Goal: Transaction & Acquisition: Obtain resource

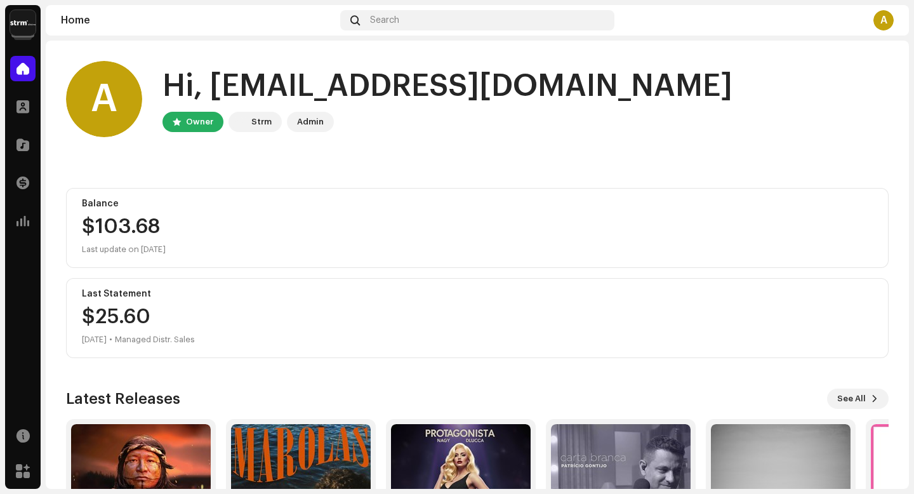
scroll to position [133, 0]
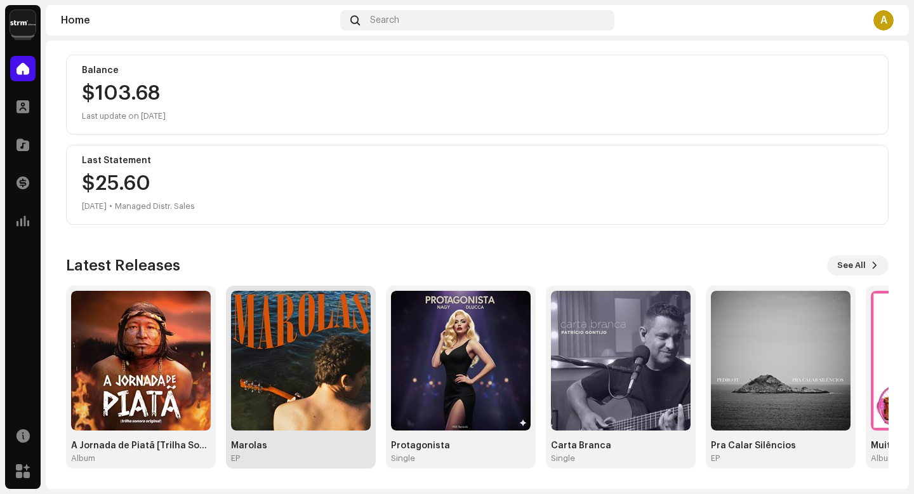
click at [281, 381] on img at bounding box center [301, 361] width 140 height 140
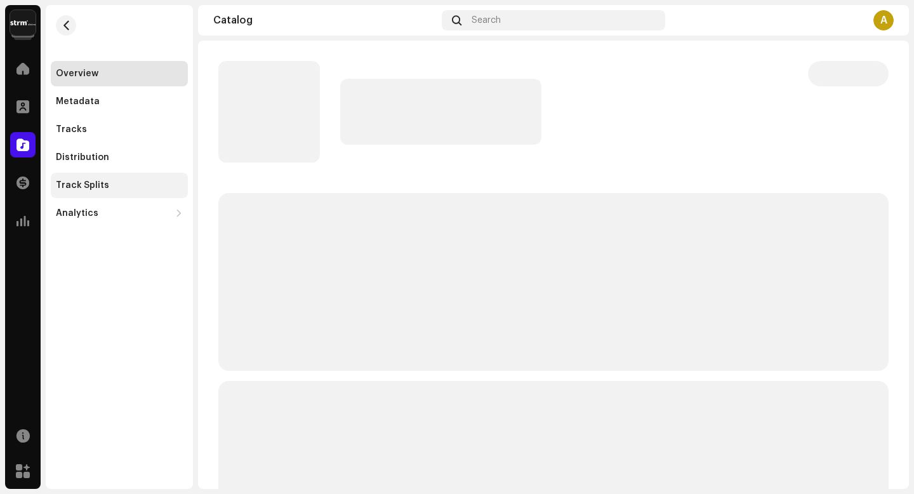
click at [141, 180] on div "Track Splits" at bounding box center [119, 185] width 127 height 10
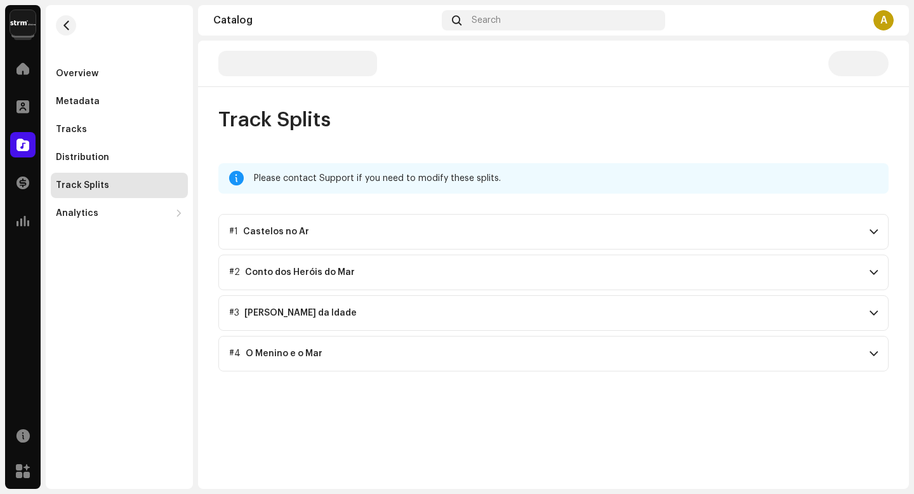
click at [400, 224] on p-accordion-header "#1 Castelos no Ar" at bounding box center [553, 232] width 671 height 36
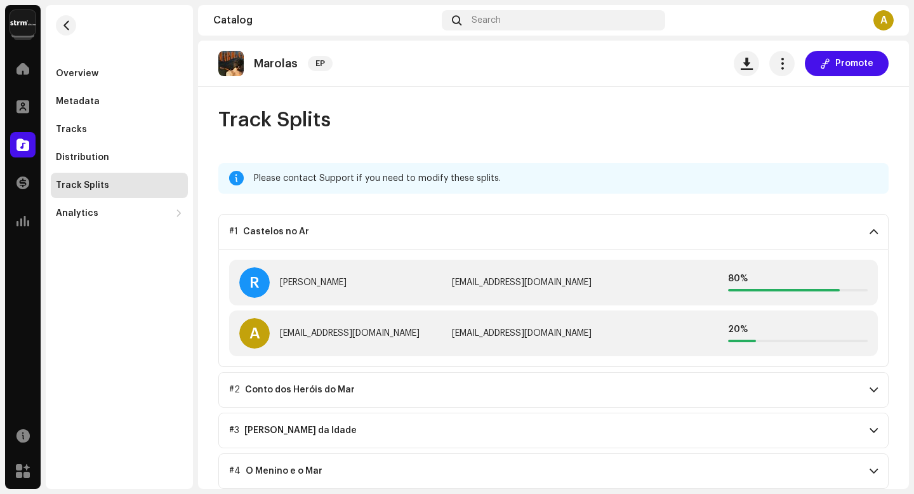
click at [356, 387] on p-accordion-header "#2 Conto dos Heróis do Mar" at bounding box center [553, 390] width 671 height 36
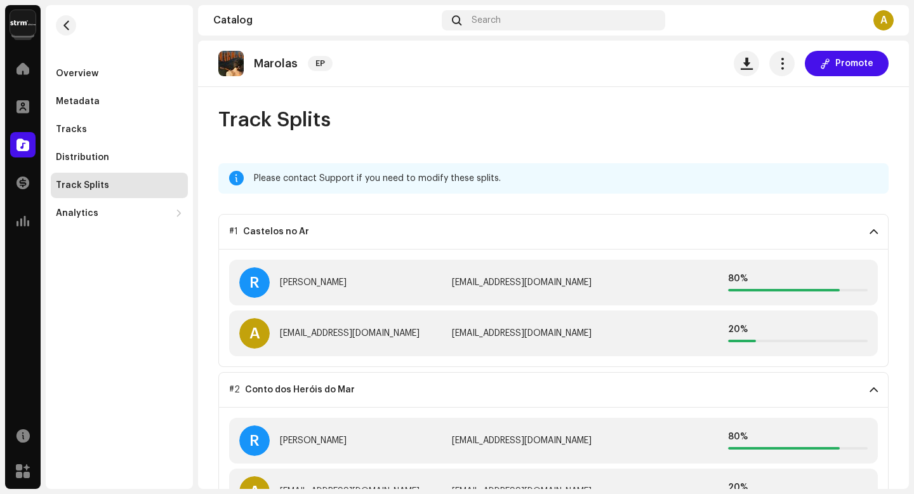
scroll to position [117, 0]
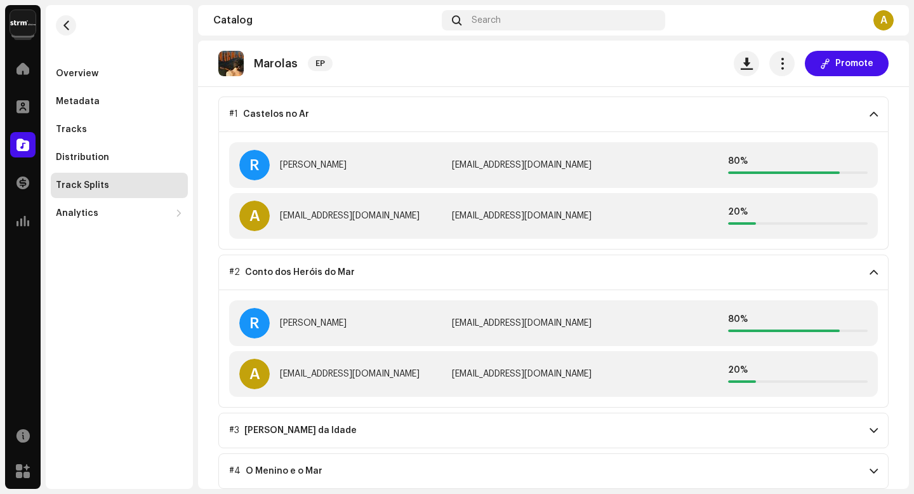
click at [352, 422] on p-accordion-header "#3 [PERSON_NAME] da Idade" at bounding box center [553, 431] width 671 height 36
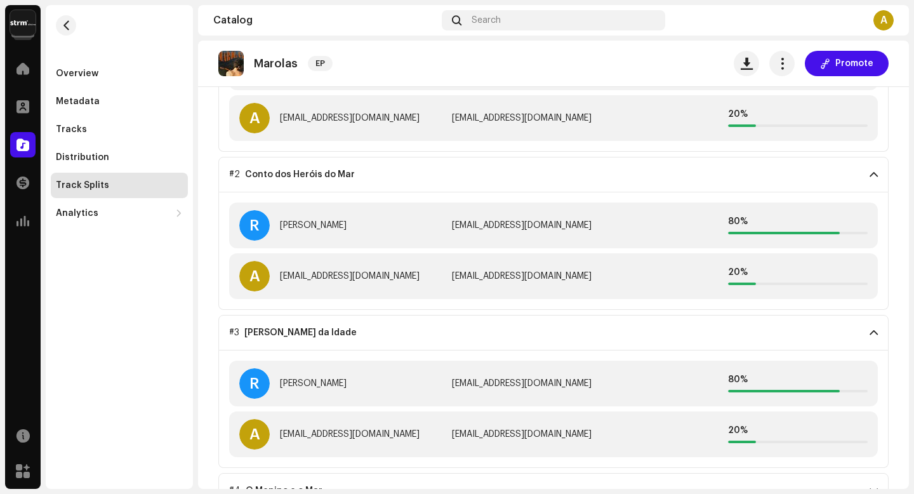
scroll to position [235, 0]
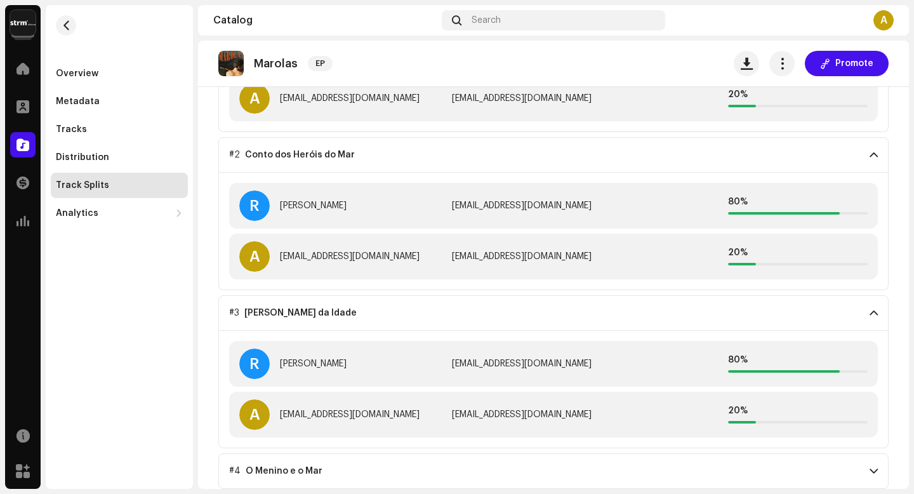
click at [340, 464] on p-accordion-header "#4 O Menino e o Mar" at bounding box center [553, 471] width 671 height 36
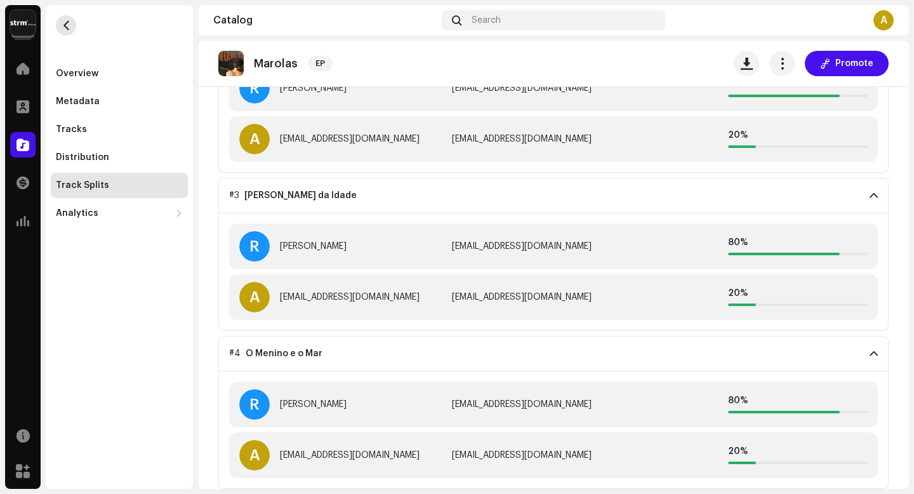
click at [69, 27] on span "button" at bounding box center [67, 25] width 10 height 10
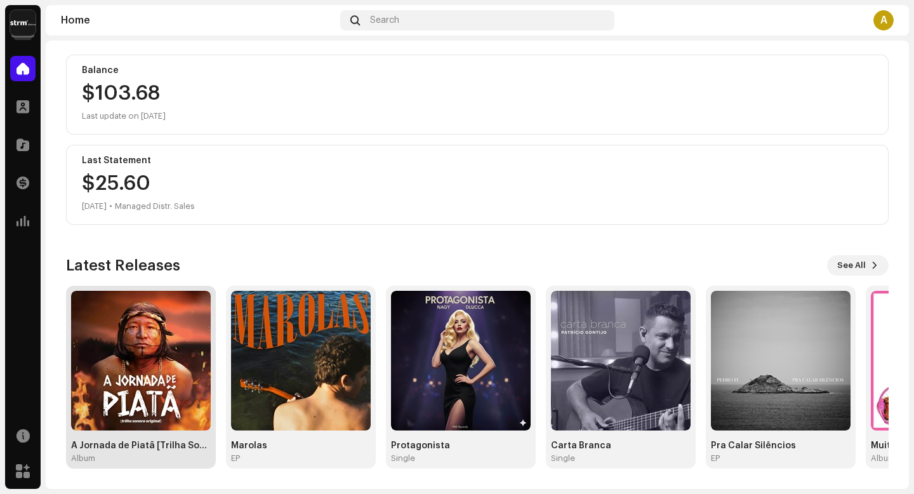
click at [149, 328] on img at bounding box center [141, 361] width 140 height 140
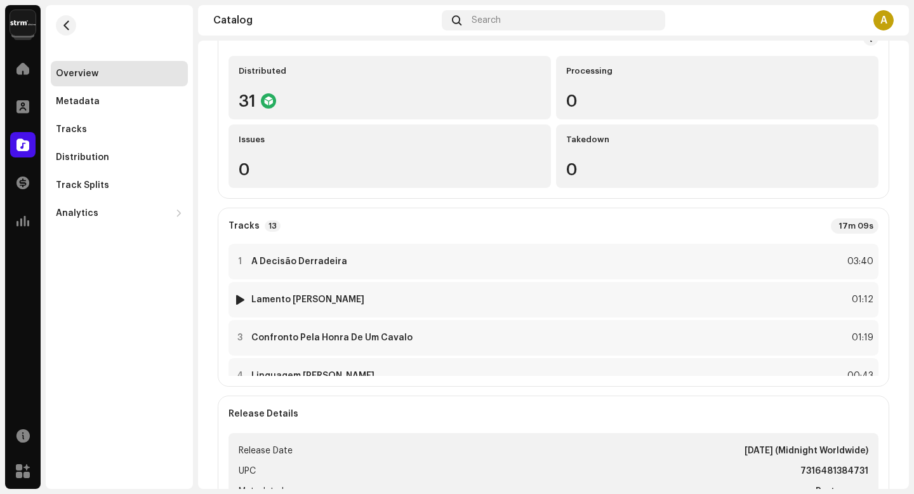
scroll to position [222, 0]
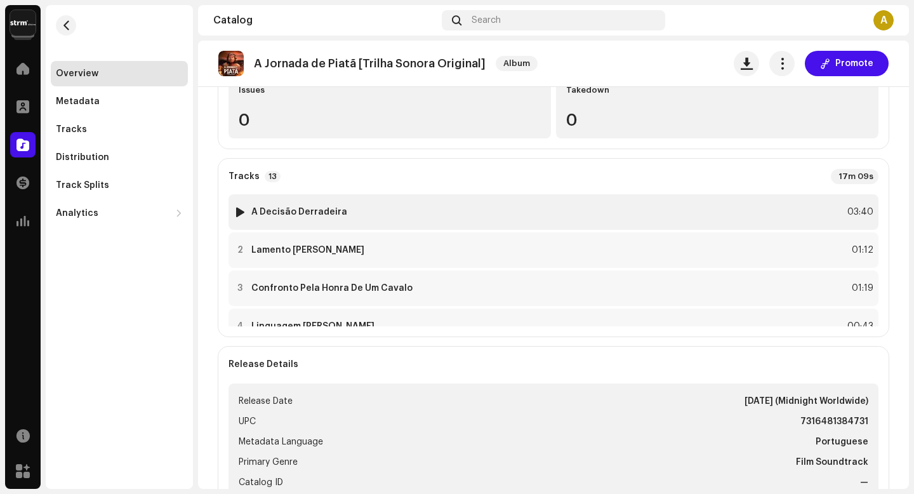
click at [354, 206] on div "1 A Decisão Derradeira 03:40" at bounding box center [554, 212] width 650 height 36
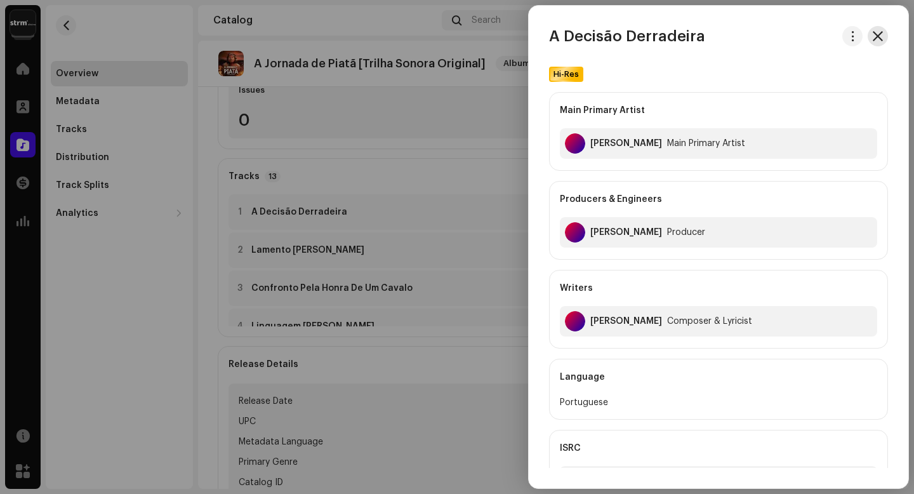
click at [881, 37] on button "button" at bounding box center [878, 36] width 20 height 20
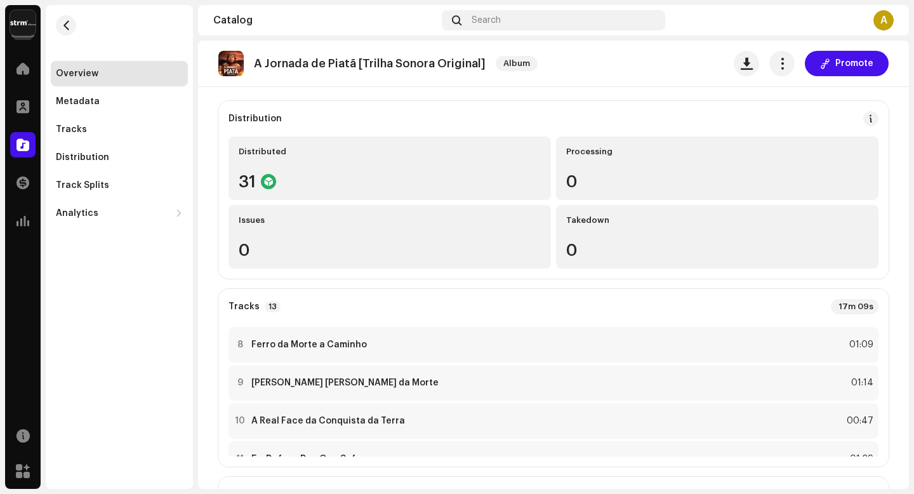
scroll to position [186, 0]
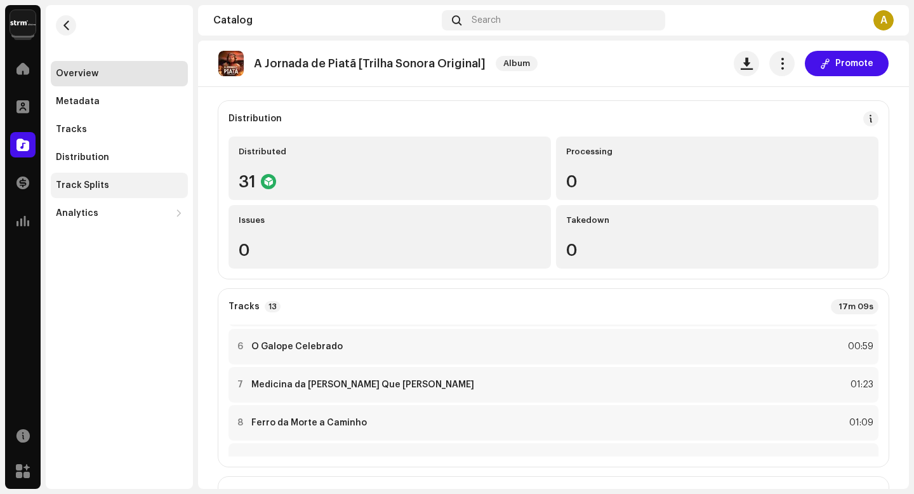
click at [126, 184] on div "Track Splits" at bounding box center [119, 185] width 127 height 10
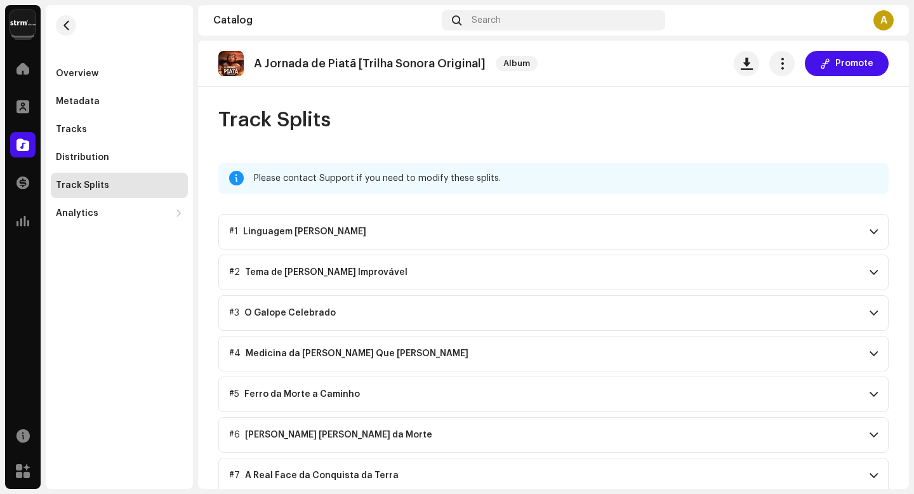
click at [306, 227] on div "Linguagem [PERSON_NAME]" at bounding box center [304, 232] width 123 height 10
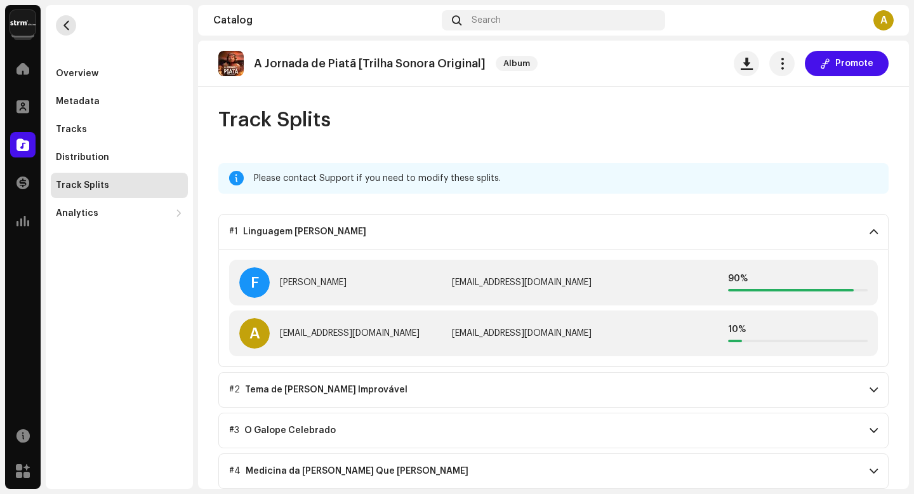
click at [69, 29] on span "button" at bounding box center [67, 25] width 10 height 10
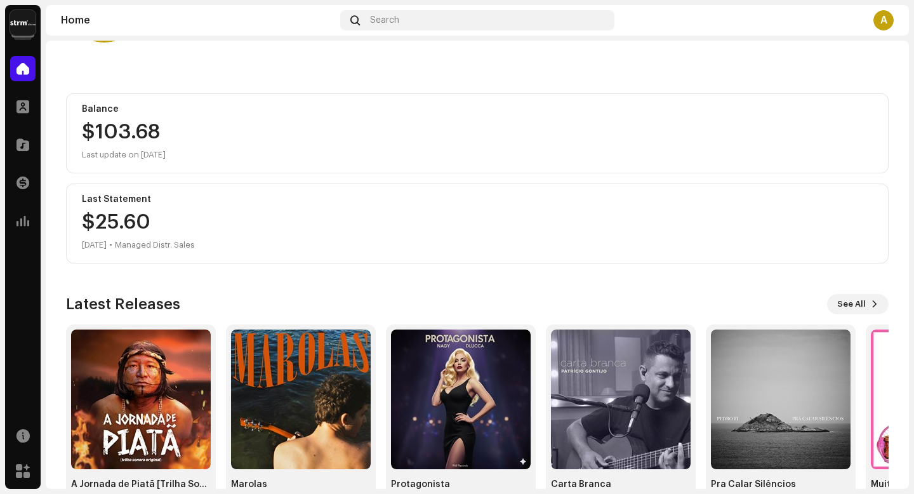
scroll to position [133, 0]
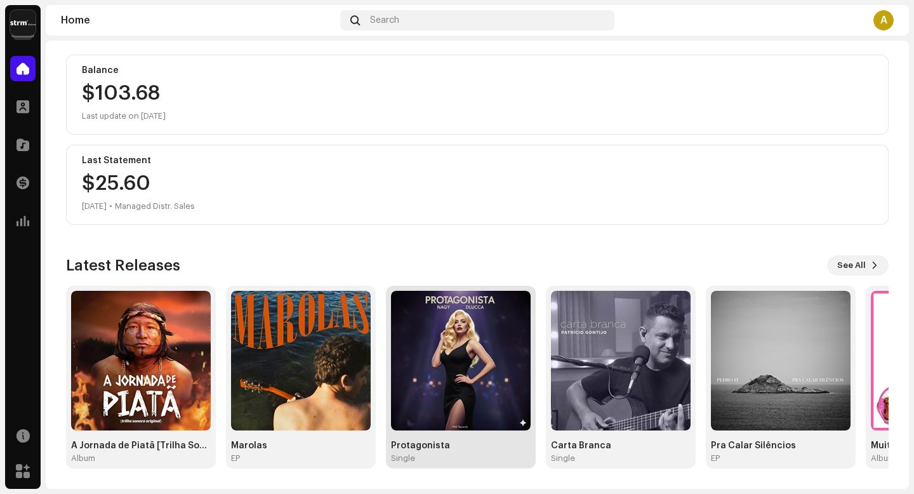
click at [477, 375] on img at bounding box center [461, 361] width 140 height 140
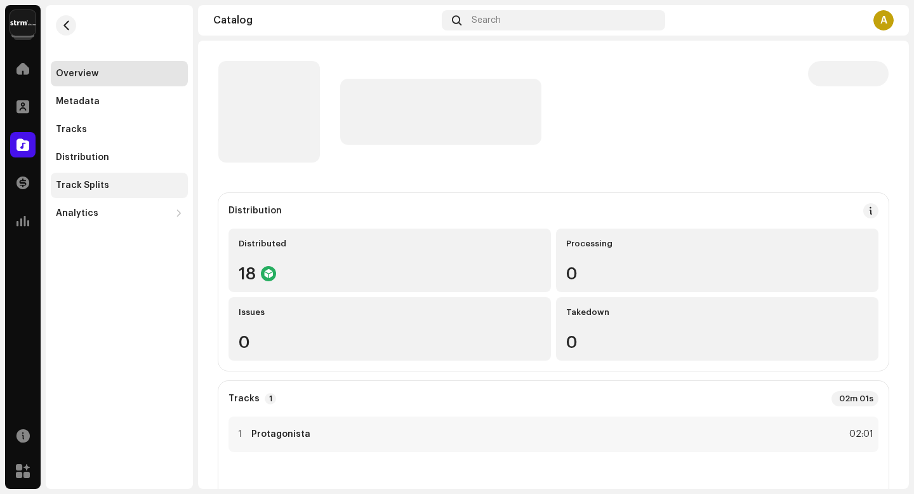
click at [116, 188] on div "Track Splits" at bounding box center [119, 185] width 127 height 10
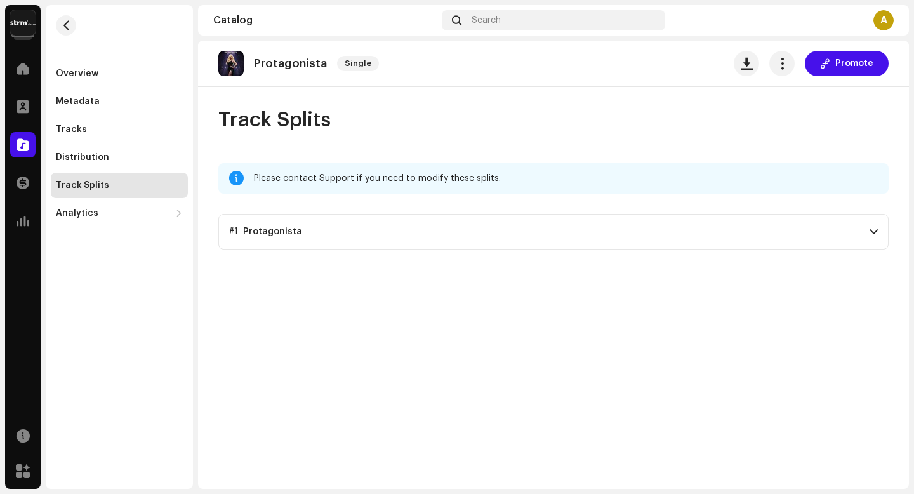
click at [286, 257] on div "Protagonista Single Promote Track Splits Please contact Support if you need to …" at bounding box center [553, 265] width 711 height 448
click at [280, 235] on div "Protagonista" at bounding box center [272, 232] width 59 height 10
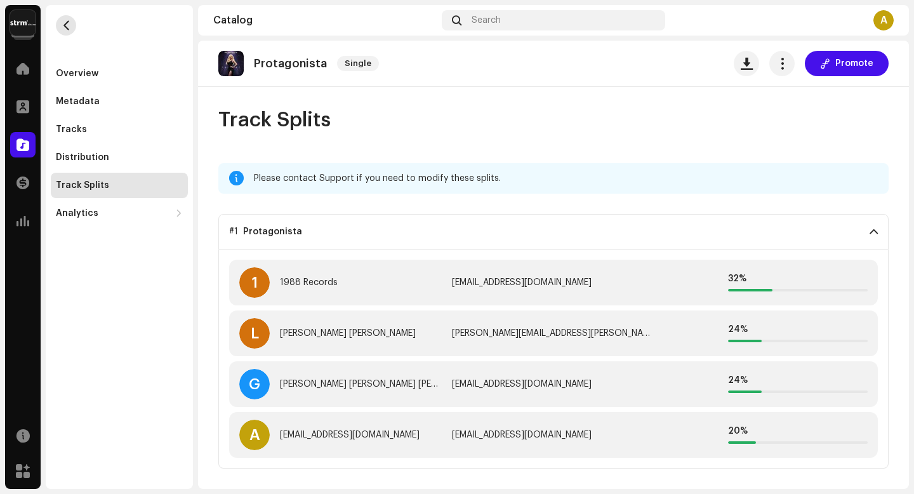
click at [67, 25] on span "button" at bounding box center [67, 25] width 10 height 10
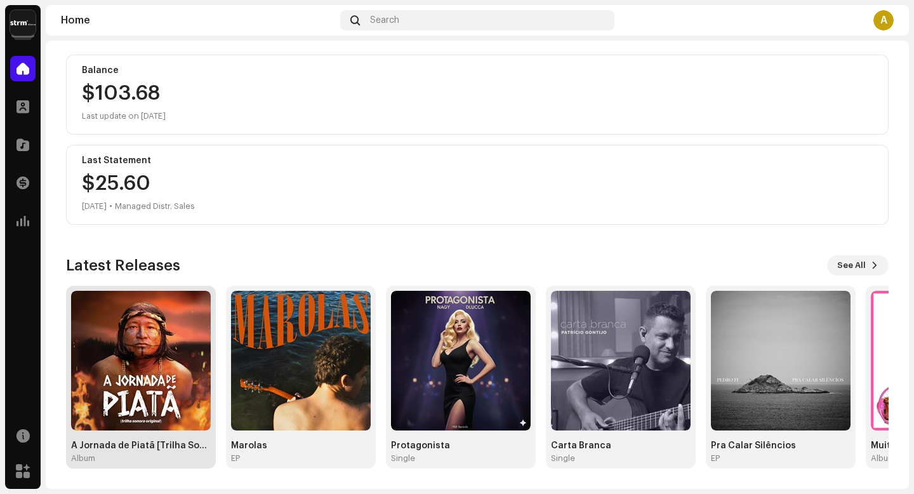
click at [179, 310] on img at bounding box center [141, 361] width 140 height 140
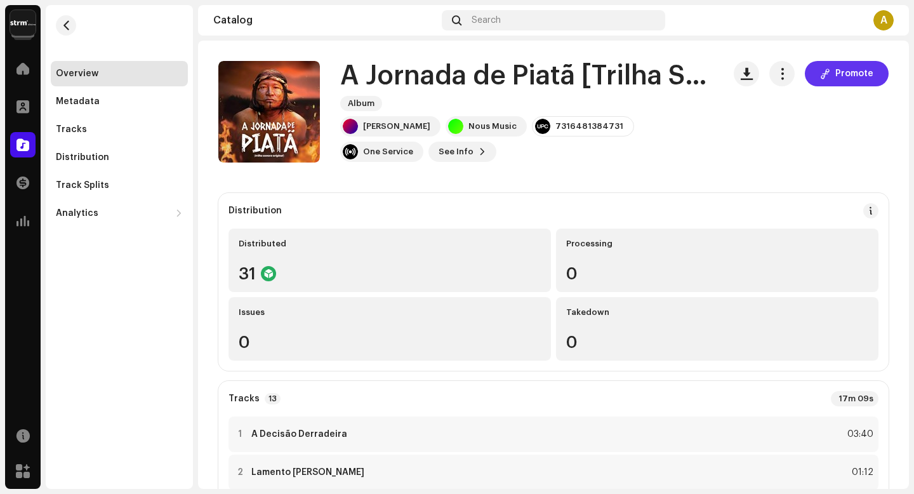
click at [820, 74] on span at bounding box center [825, 74] width 10 height 10
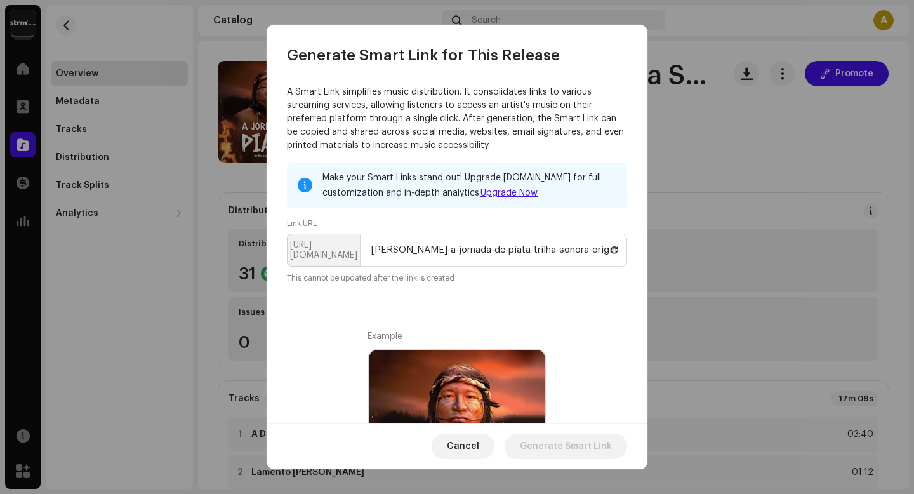
click at [342, 258] on p-inputgroup-addon "[URL][DOMAIN_NAME]" at bounding box center [323, 250] width 73 height 33
click at [393, 255] on input "[PERSON_NAME]-a-jornada-de-piata-trilha-sonora-original" at bounding box center [493, 250] width 267 height 33
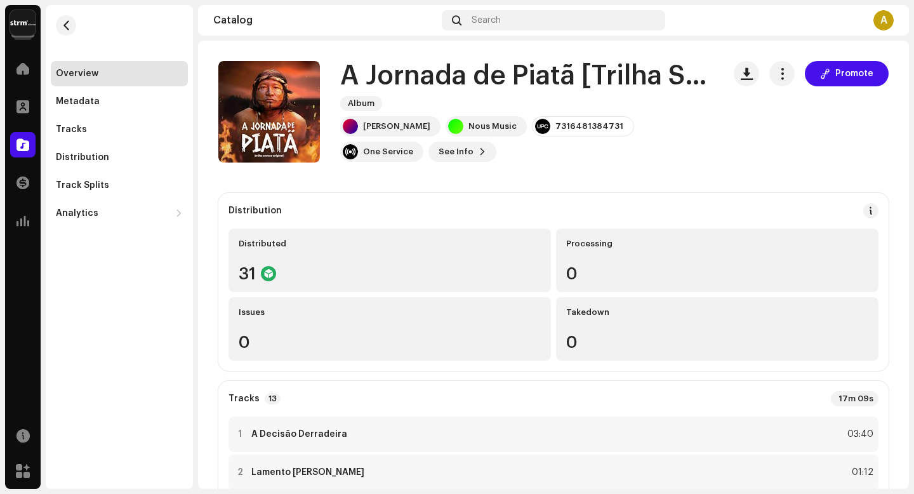
click at [709, 200] on div "Generate Smart Link for This Release A Smart Link simplifies music distribution…" at bounding box center [457, 247] width 914 height 494
click at [784, 79] on button "button" at bounding box center [782, 73] width 25 height 25
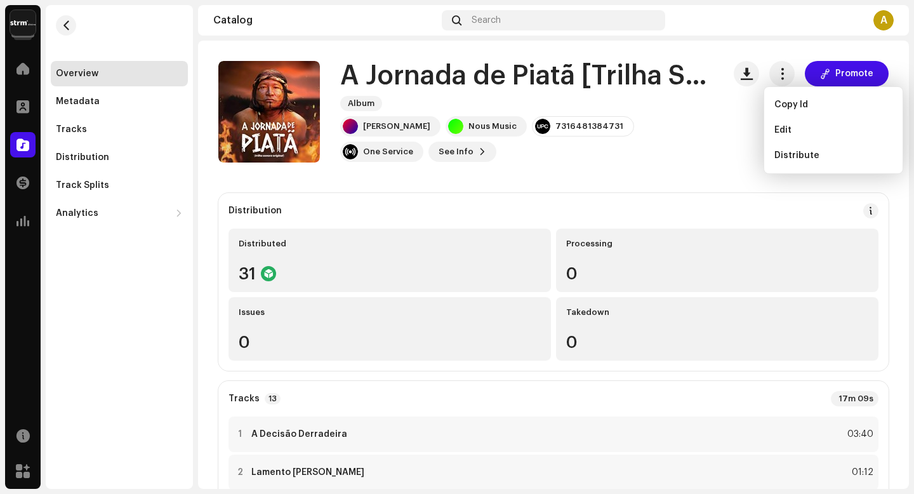
click at [719, 120] on div "A Jornada de Piatã [Trilha Sonora Original] Album [PERSON_NAME] Nous Music 7316…" at bounding box center [553, 112] width 671 height 102
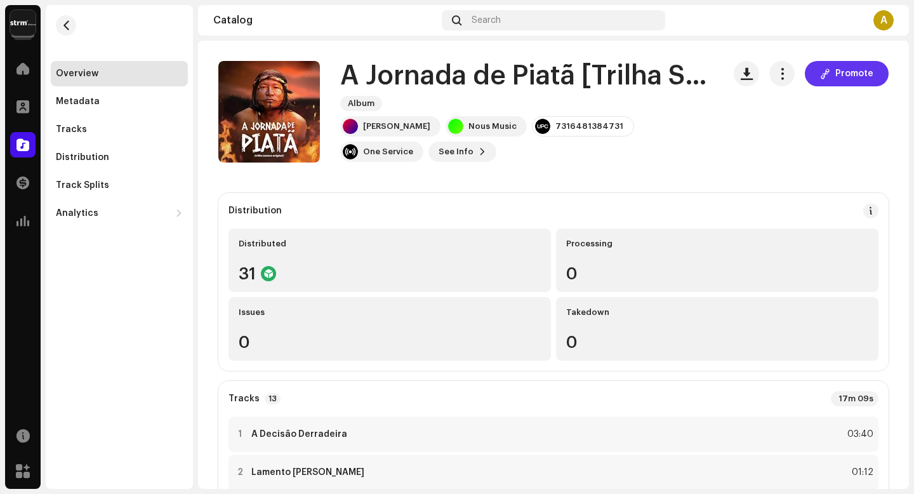
click at [852, 74] on span "Promote" at bounding box center [855, 73] width 38 height 25
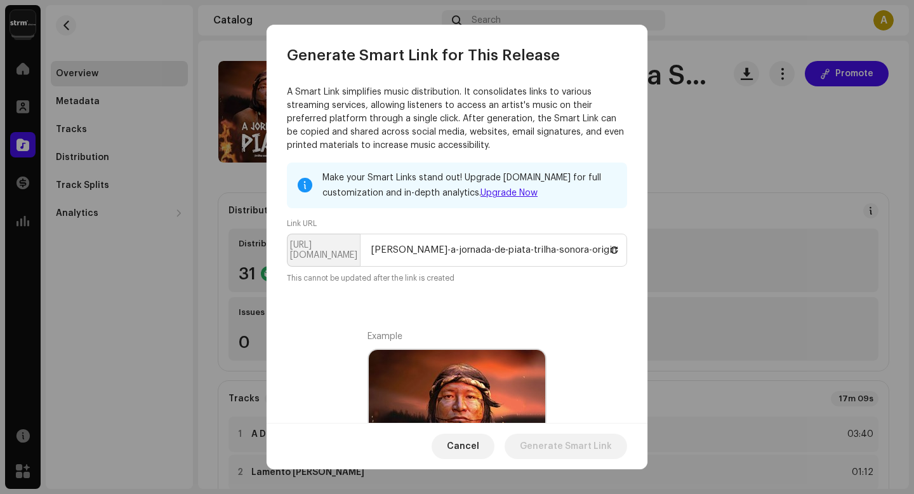
click at [332, 237] on p-inputgroup-addon "[URL][DOMAIN_NAME]" at bounding box center [323, 250] width 73 height 33
click at [340, 252] on p-inputgroup-addon "[URL][DOMAIN_NAME]" at bounding box center [323, 250] width 73 height 33
drag, startPoint x: 352, startPoint y: 251, endPoint x: 279, endPoint y: 250, distance: 73.7
click at [279, 250] on div "A Smart Link simplifies music distribution. It consolidates links to various st…" at bounding box center [457, 243] width 381 height 357
copy p-inputgroup-addon "[URL][DOMAIN_NAME]"
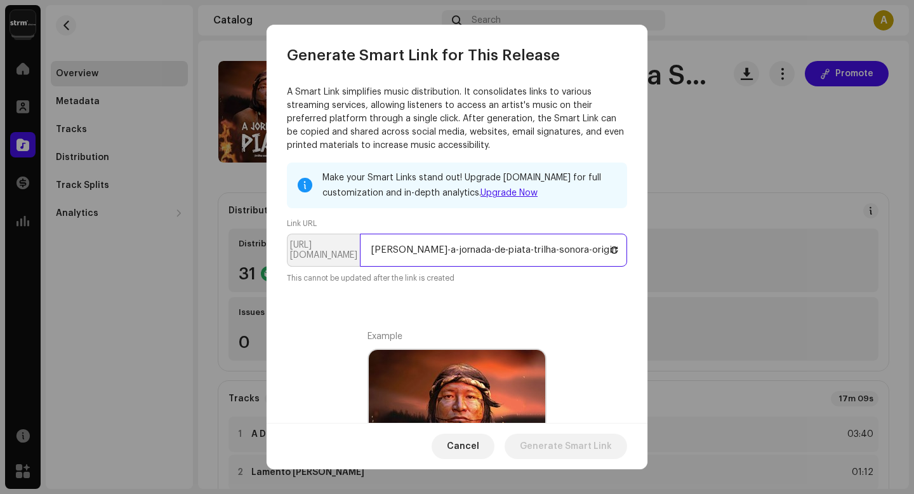
scroll to position [0, 17]
drag, startPoint x: 373, startPoint y: 244, endPoint x: 646, endPoint y: 260, distance: 274.1
click at [646, 260] on div "A Smart Link simplifies music distribution. It consolidates links to various st…" at bounding box center [457, 243] width 381 height 357
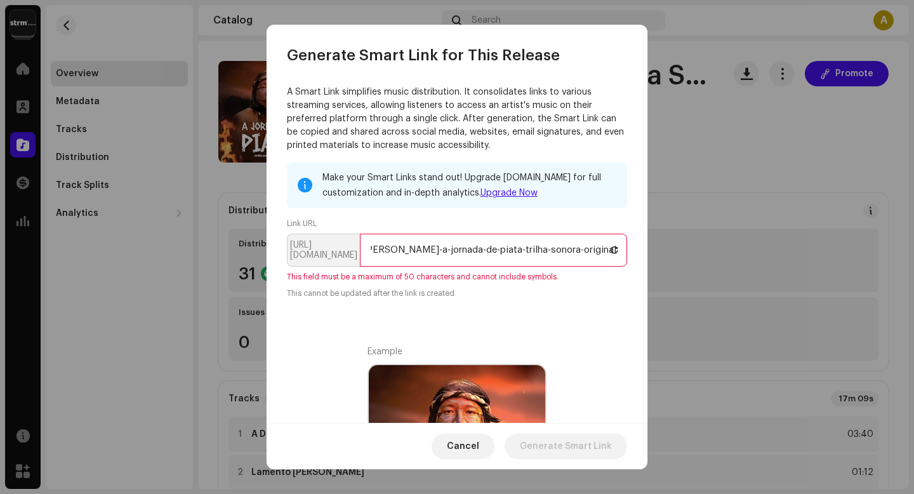
scroll to position [0, 0]
click at [501, 216] on div "Make your Smart Links stand out! Upgrade [DOMAIN_NAME] for full customization a…" at bounding box center [457, 231] width 340 height 137
click at [604, 287] on div "Make your Smart Links stand out! Upgrade [DOMAIN_NAME] for full customization a…" at bounding box center [457, 231] width 340 height 137
click at [578, 258] on input "[PERSON_NAME]-a-jornada-de-piata-trilha-sonora-original" at bounding box center [493, 250] width 267 height 33
click at [350, 251] on p-inputgroup-addon "[URL][DOMAIN_NAME]" at bounding box center [323, 250] width 73 height 33
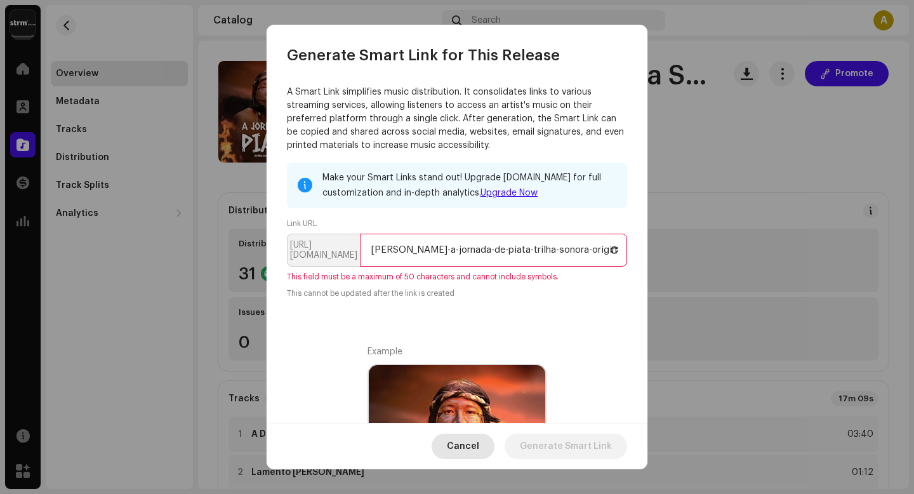
click at [477, 448] on span "Cancel" at bounding box center [463, 446] width 32 height 25
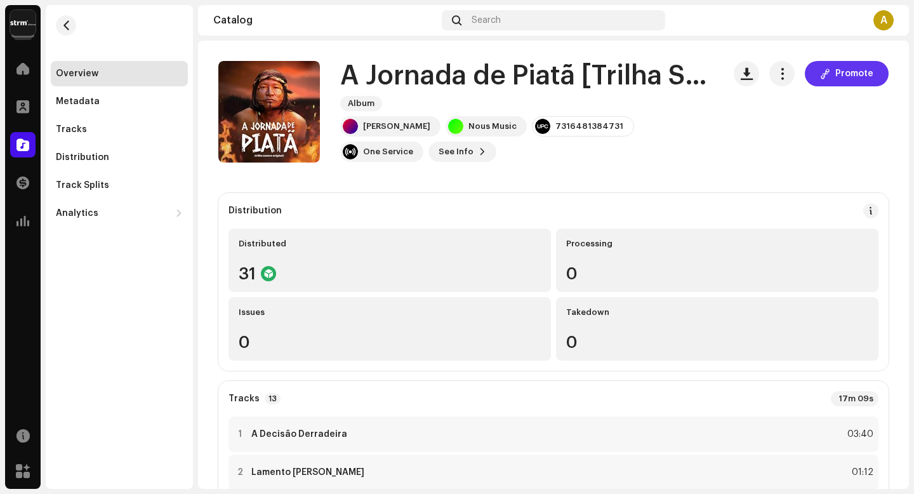
click at [820, 78] on span at bounding box center [825, 74] width 10 height 10
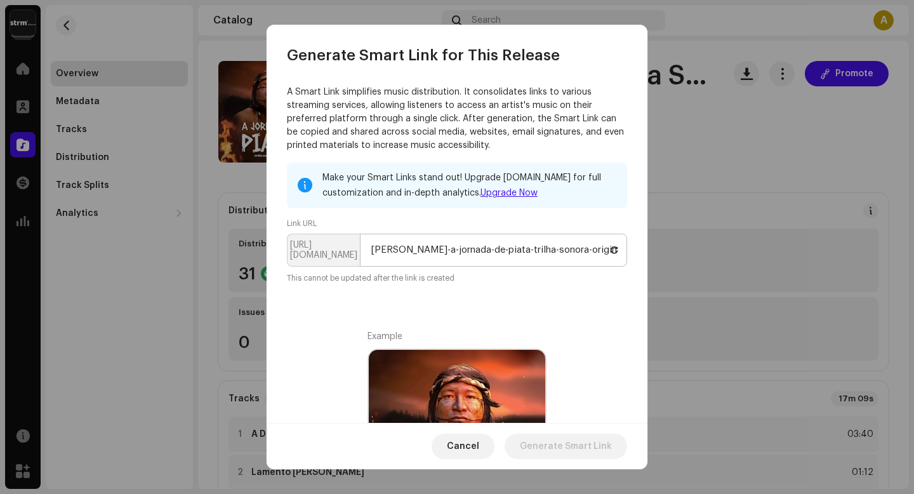
scroll to position [411, 0]
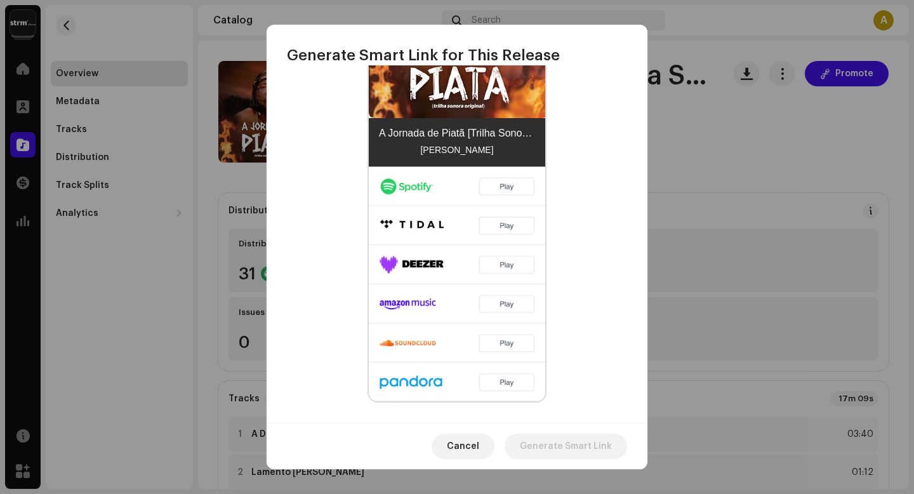
click at [527, 432] on div "Cancel Generate Smart Link" at bounding box center [457, 446] width 381 height 46
click at [505, 455] on div "Cancel Generate Smart Link" at bounding box center [457, 446] width 381 height 46
click at [479, 455] on span "Cancel" at bounding box center [463, 446] width 32 height 25
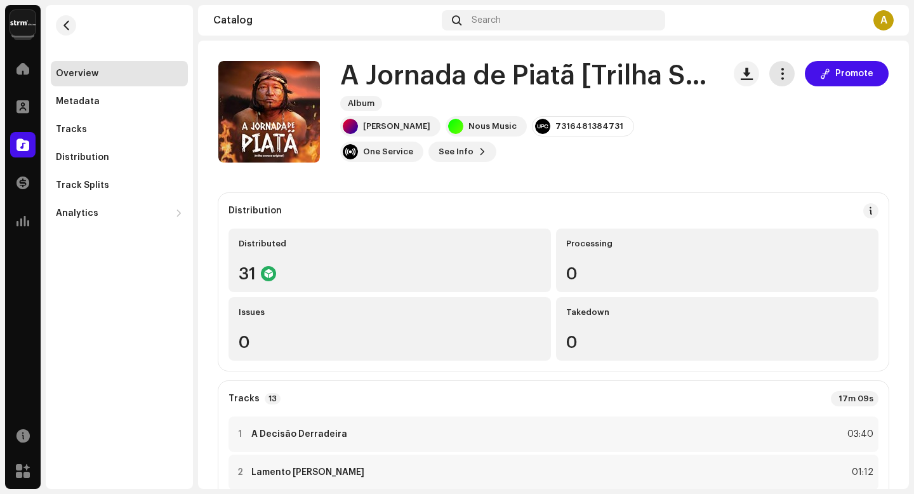
click at [777, 71] on span "button" at bounding box center [783, 74] width 12 height 10
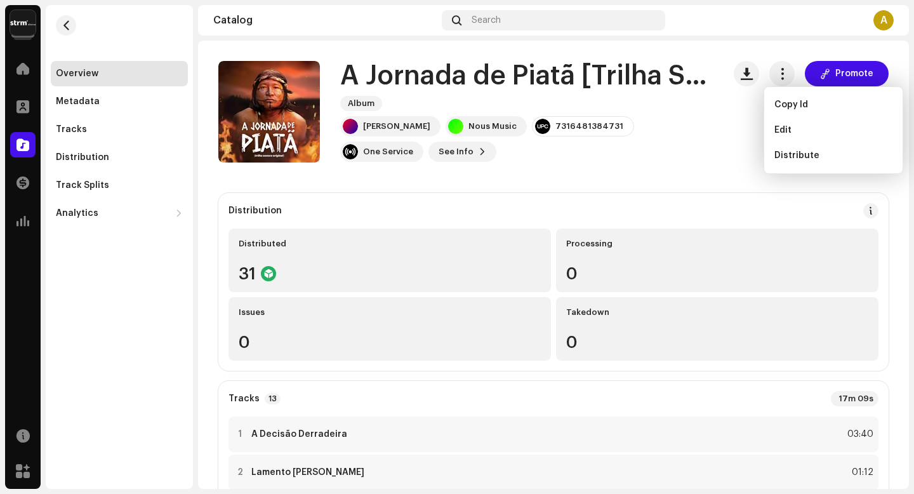
click at [735, 139] on div "Promote" at bounding box center [811, 112] width 155 height 102
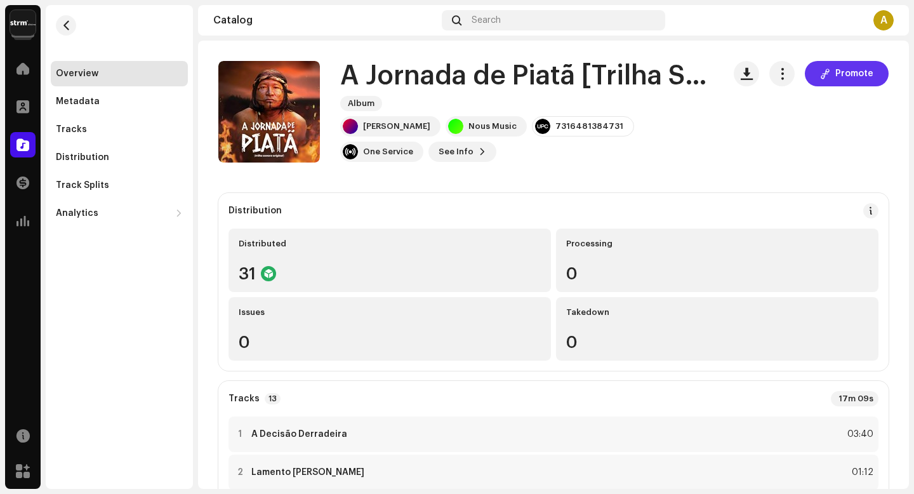
click at [840, 73] on span "Promote" at bounding box center [855, 73] width 38 height 25
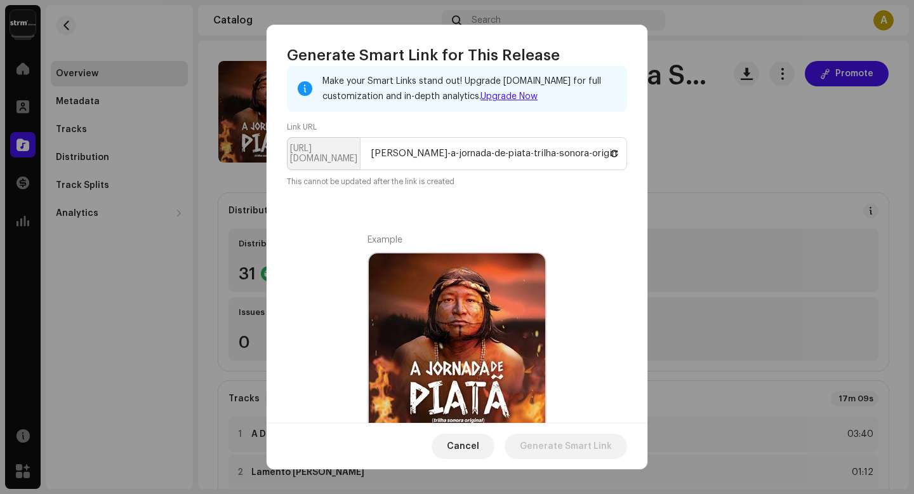
scroll to position [0, 0]
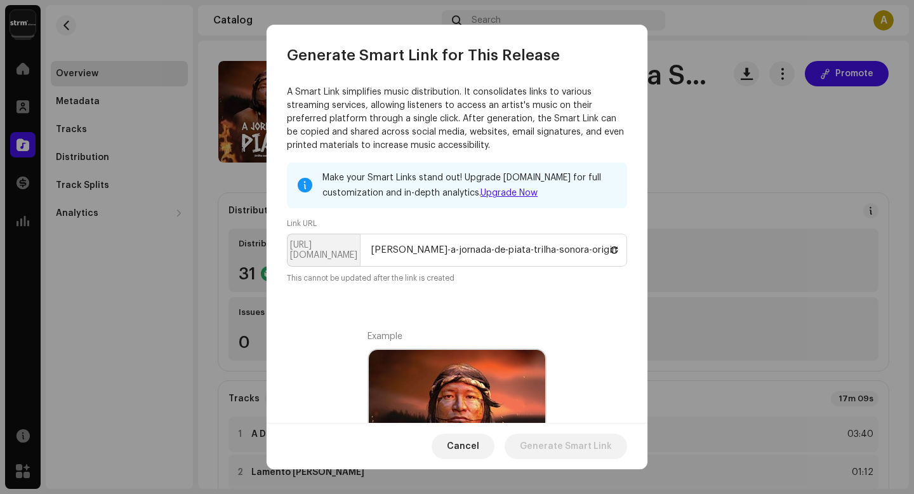
click at [507, 356] on img at bounding box center [458, 439] width 179 height 179
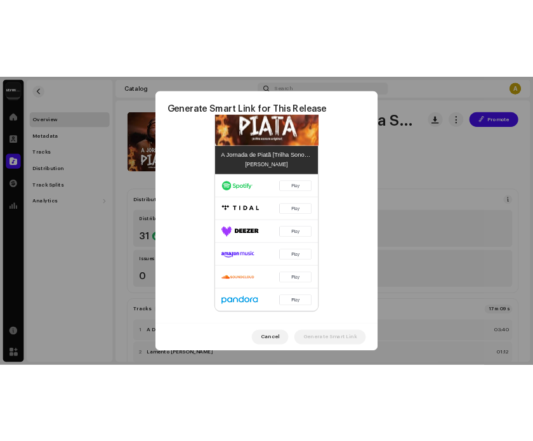
scroll to position [317, 0]
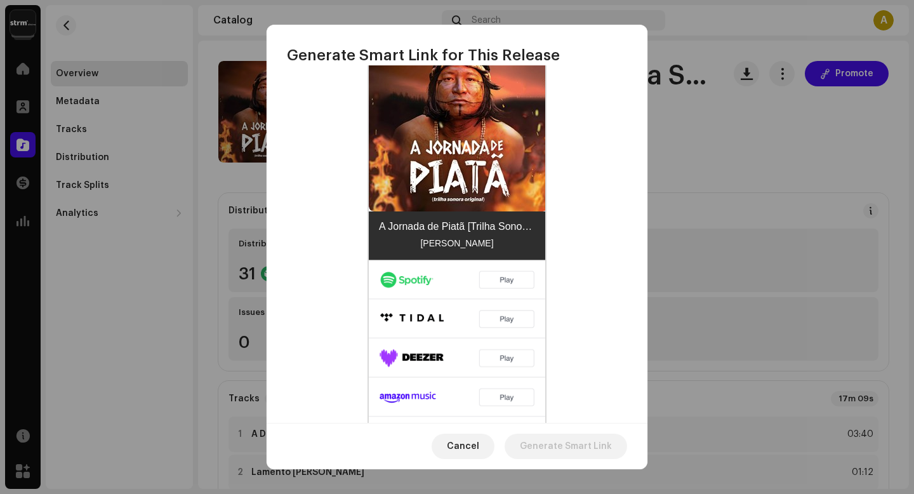
click at [504, 283] on img at bounding box center [457, 377] width 177 height 235
